Goal: Transaction & Acquisition: Purchase product/service

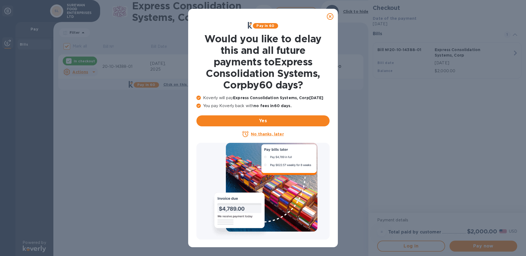
click at [331, 16] on icon at bounding box center [330, 16] width 7 height 7
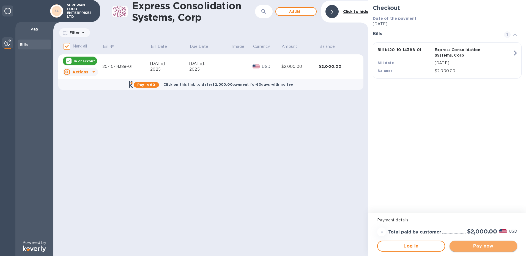
click at [483, 246] on span "Pay now" at bounding box center [483, 246] width 59 height 7
click at [491, 245] on span "Pay now" at bounding box center [483, 246] width 59 height 7
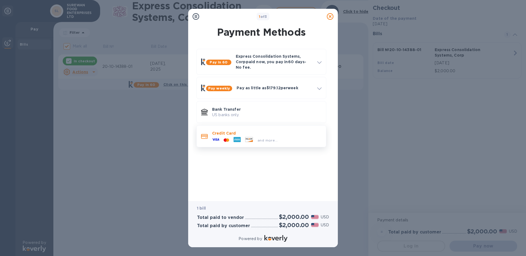
click at [278, 142] on div "Credit Card and more..." at bounding box center [261, 136] width 130 height 22
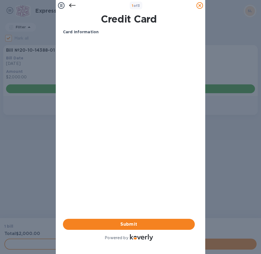
click at [222, 162] on div "1 of 3 Credit Card Card Information Your browser does not support iframes Submi…" at bounding box center [130, 127] width 261 height 254
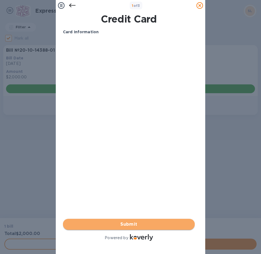
click at [155, 221] on span "Submit" at bounding box center [128, 224] width 123 height 7
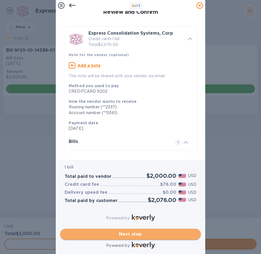
click at [124, 231] on span "Next step" at bounding box center [131, 234] width 132 height 7
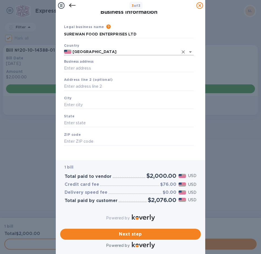
click at [95, 51] on input "United States" at bounding box center [124, 51] width 107 height 7
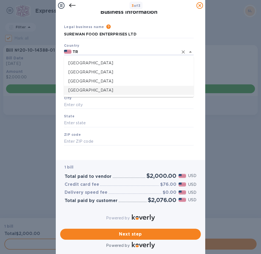
click at [95, 92] on p "Trinidad and Tobago" at bounding box center [128, 90] width 121 height 6
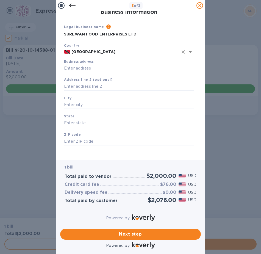
type input "Trinidad and Tobago"
click at [86, 66] on input "Business address" at bounding box center [129, 68] width 130 height 8
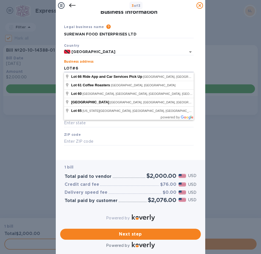
type input "LOT#6"
click at [96, 128] on div "State" at bounding box center [129, 120] width 134 height 18
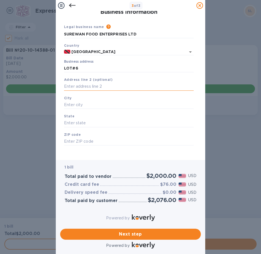
click at [86, 89] on input "text" at bounding box center [129, 86] width 130 height 8
type input "SAHADEO TR"
type input "DEBE"
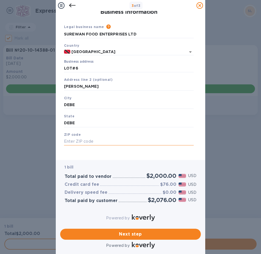
click at [101, 142] on input "text" at bounding box center [129, 141] width 130 height 8
type input "00000"
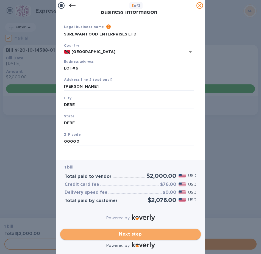
click at [150, 231] on span "Next step" at bounding box center [131, 234] width 132 height 7
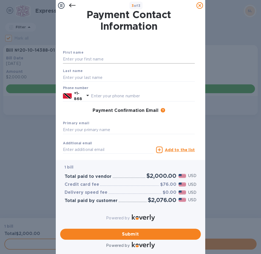
click at [103, 59] on input "text" at bounding box center [129, 59] width 132 height 8
type input "JOSEPH"
type input "RAMPERSAD"
click at [99, 97] on input "text" at bounding box center [143, 96] width 104 height 8
type input "3567279"
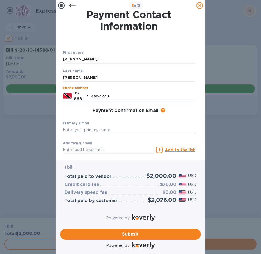
click at [111, 128] on input "text" at bounding box center [129, 130] width 132 height 8
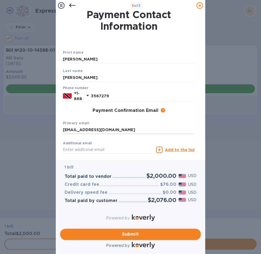
type input "jdpsltt@gmail.com"
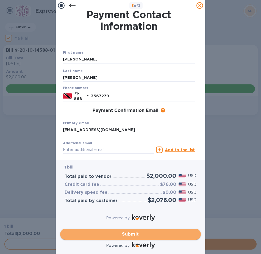
click at [122, 231] on span "Submit" at bounding box center [131, 234] width 132 height 7
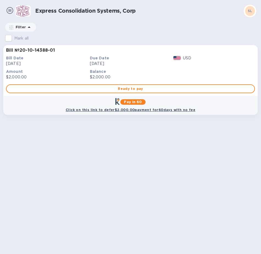
click at [104, 109] on b "Click on this link to defer $2,000.00 payment for 60 days with no fee" at bounding box center [131, 110] width 130 height 4
checkbox input "true"
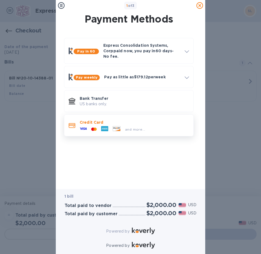
click at [113, 117] on div "Credit Card and more..." at bounding box center [135, 125] width 114 height 16
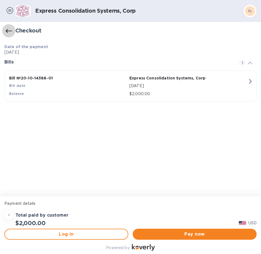
click at [10, 29] on icon "button" at bounding box center [8, 31] width 7 height 7
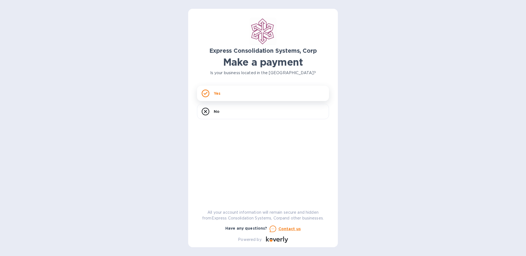
click at [213, 92] on div "Yes" at bounding box center [263, 93] width 132 height 15
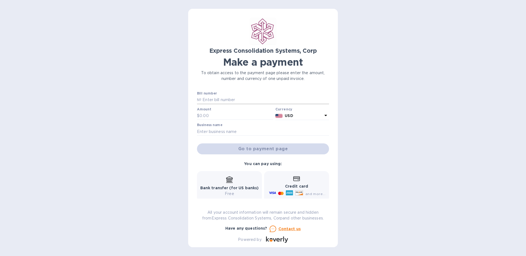
click at [262, 97] on input "text" at bounding box center [265, 100] width 128 height 8
paste input "20-10-14388-01"
type input "20-10-14388-01"
click at [258, 113] on input "text" at bounding box center [236, 116] width 74 height 8
type input "1,000"
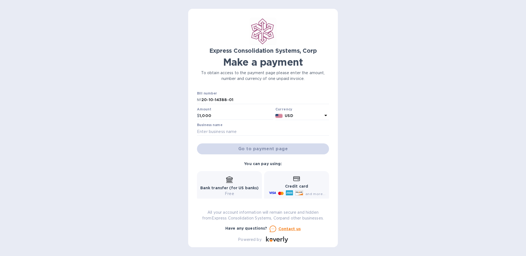
click at [257, 136] on div at bounding box center [263, 136] width 132 height 1
click at [258, 134] on input "text" at bounding box center [263, 132] width 132 height 8
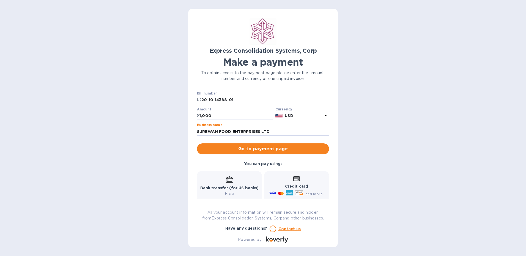
type input "SUREWAN FOOD ENTERPRISES LTD"
click at [259, 142] on div "Go to payment page" at bounding box center [263, 148] width 134 height 13
click at [256, 147] on span "Go to payment page" at bounding box center [262, 149] width 123 height 7
